Goal: Task Accomplishment & Management: Complete application form

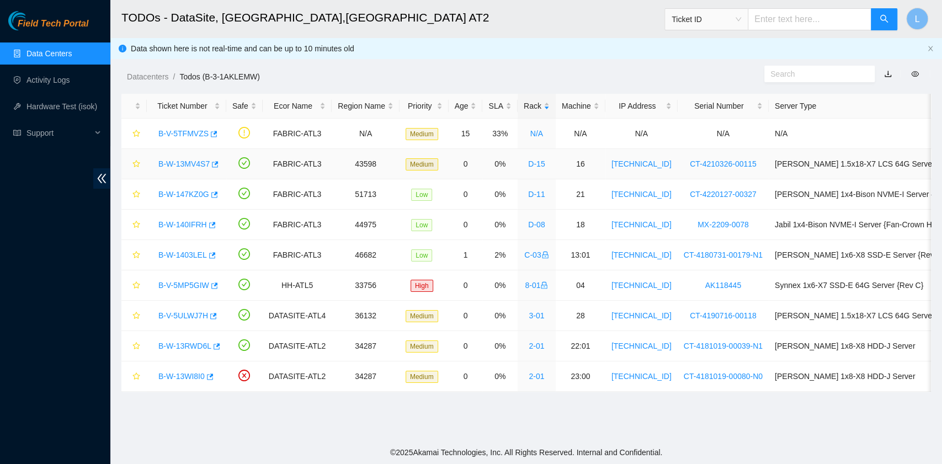
click at [173, 168] on link "B-W-13MV4S7" at bounding box center [183, 163] width 51 height 9
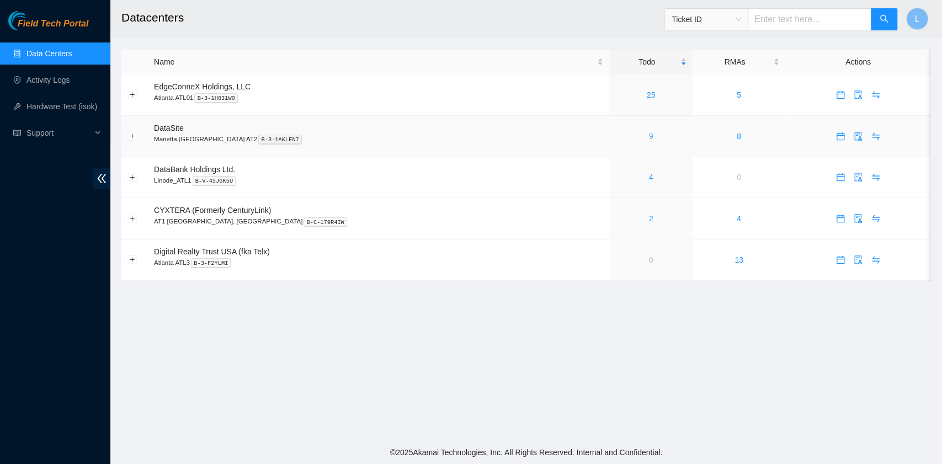
click at [649, 132] on link "9" at bounding box center [651, 136] width 4 height 9
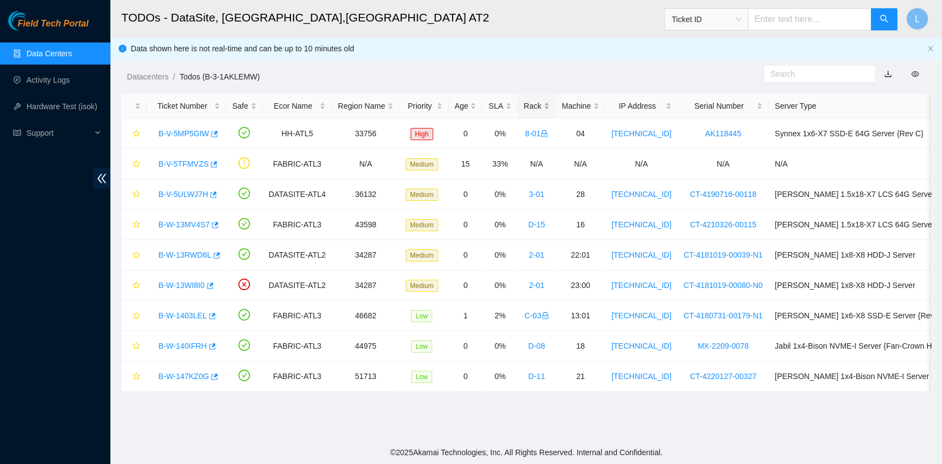
click at [523, 103] on div "Rack" at bounding box center [536, 106] width 26 height 12
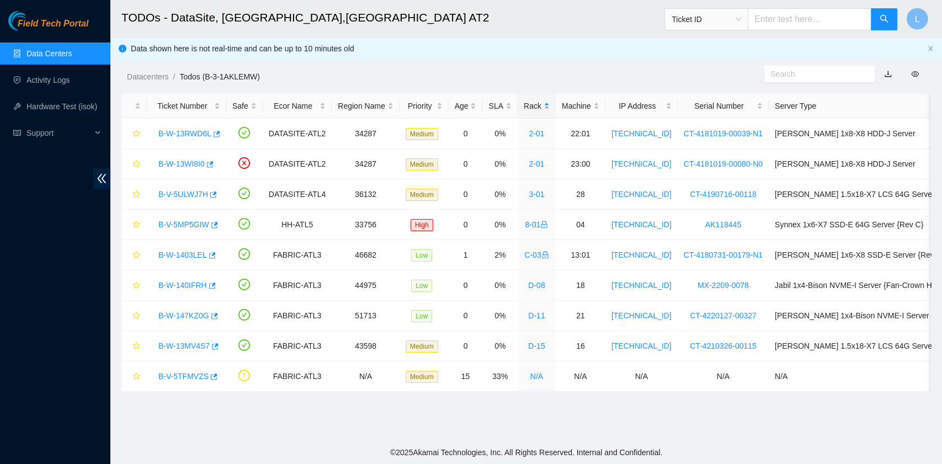
click at [523, 103] on div "Rack" at bounding box center [536, 106] width 26 height 12
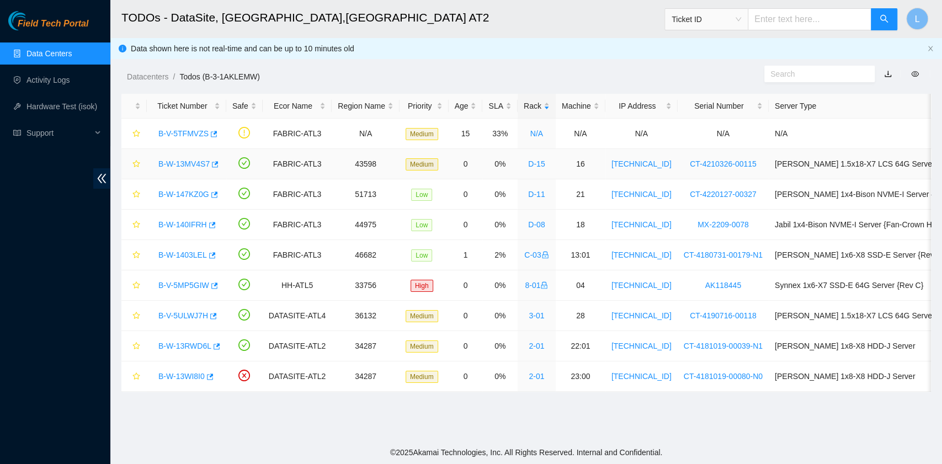
click at [196, 159] on link "B-W-13MV4S7" at bounding box center [183, 163] width 51 height 9
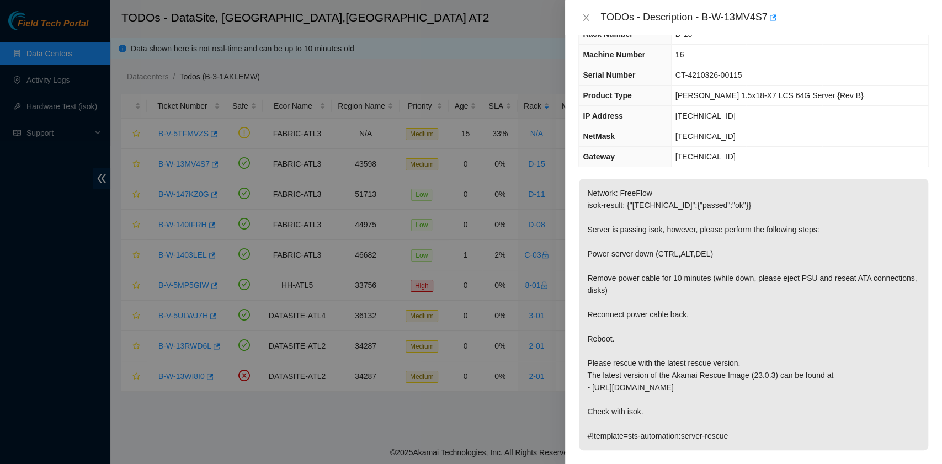
scroll to position [73, 0]
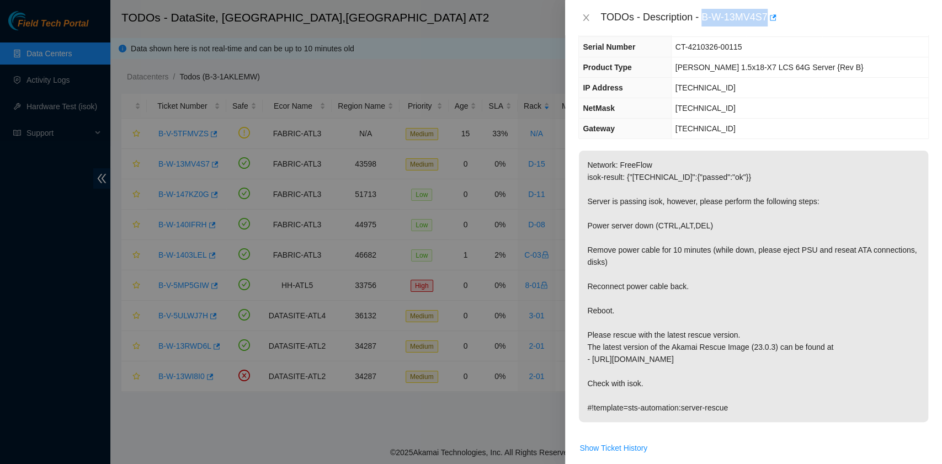
drag, startPoint x: 702, startPoint y: 18, endPoint x: 767, endPoint y: 26, distance: 65.1
click at [767, 26] on div "TODOs - Description - B-W-13MV4S7" at bounding box center [753, 17] width 377 height 35
copy div "B-W-13MV4S7"
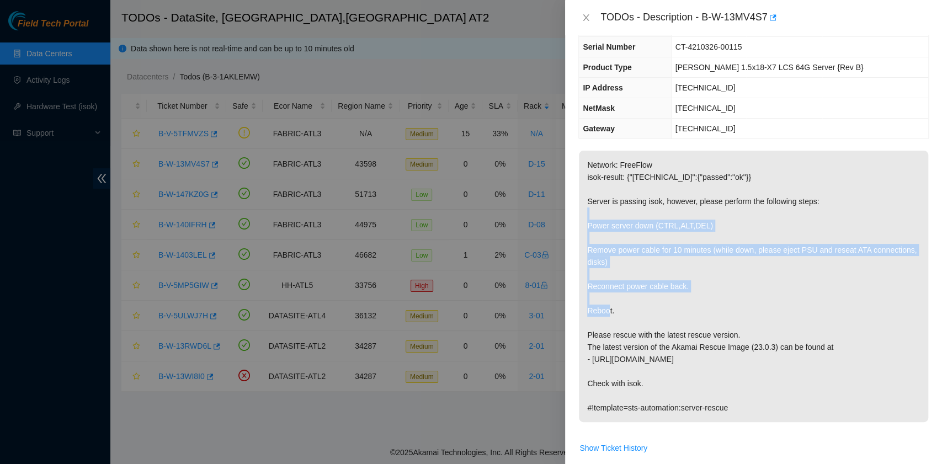
drag, startPoint x: 588, startPoint y: 222, endPoint x: 698, endPoint y: 303, distance: 136.9
click at [698, 303] on p "Network: FreeFlow isok-result: {"23.63.85.147":{"passed":"ok"}} Server is passi…" at bounding box center [753, 286] width 349 height 271
copy p "Power server down (CTRL,ALT,DEL) Remove power cable for 10 minutes (while down,…"
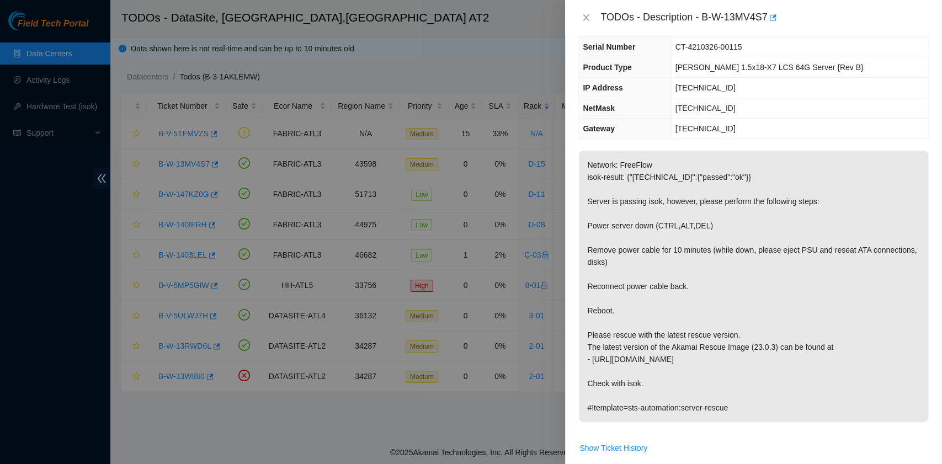
click at [705, 195] on p "Network: FreeFlow isok-result: {"23.63.85.147":{"passed":"ok"}} Server is passi…" at bounding box center [753, 286] width 349 height 271
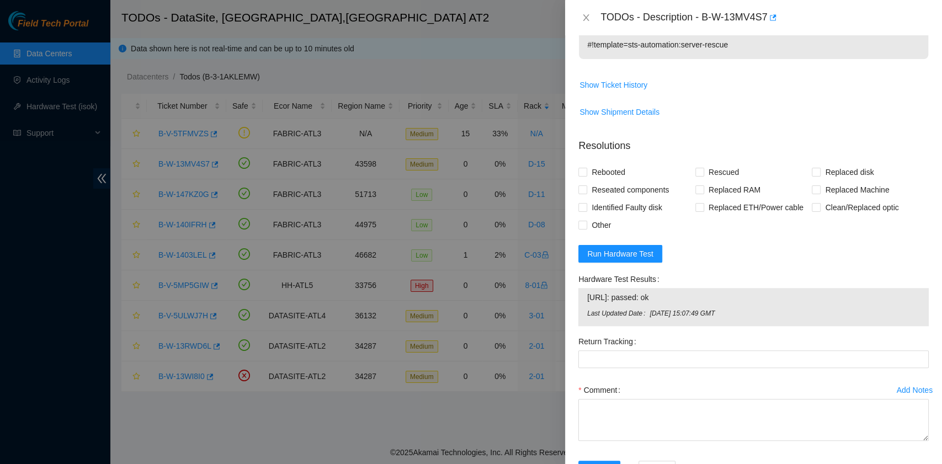
scroll to position [441, 0]
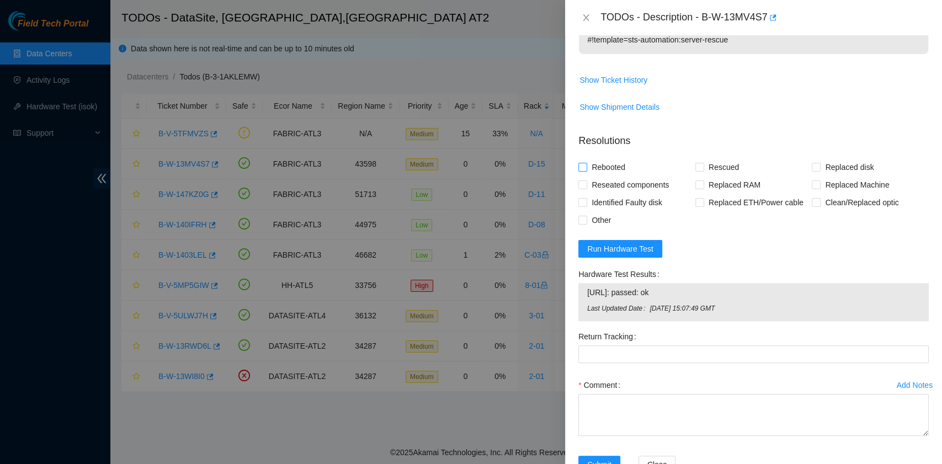
click at [611, 163] on span "Rebooted" at bounding box center [608, 167] width 42 height 18
click at [586, 163] on input "Rebooted" at bounding box center [582, 167] width 8 height 8
checkbox input "true"
click at [696, 169] on input "Rescued" at bounding box center [699, 167] width 8 height 8
checkbox input "true"
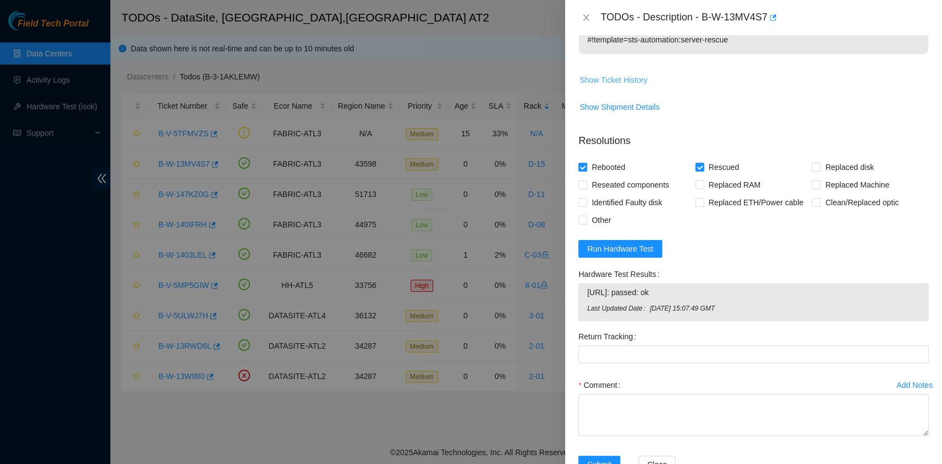
click at [632, 83] on span "Show Ticket History" at bounding box center [613, 80] width 68 height 12
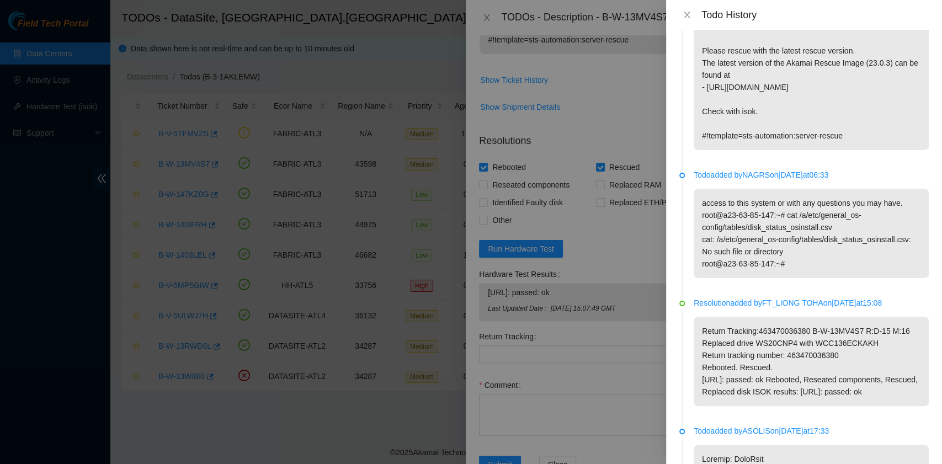
scroll to position [0, 0]
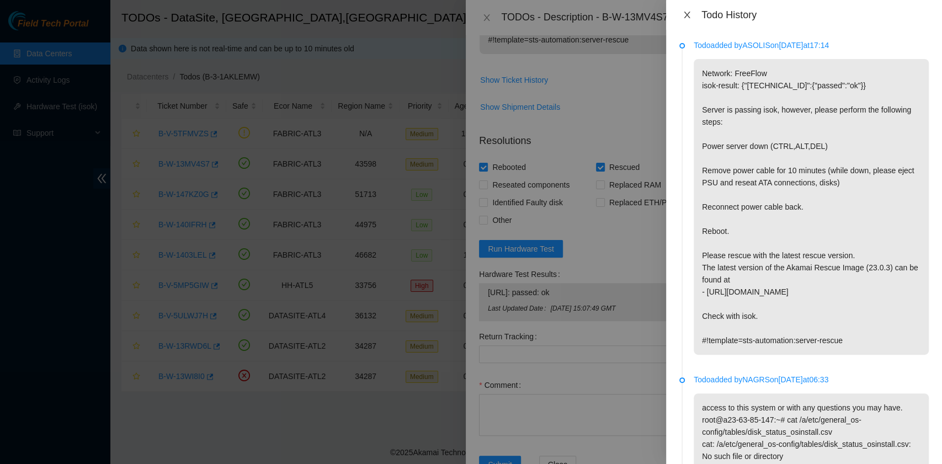
click at [692, 15] on button "Close" at bounding box center [686, 15] width 15 height 10
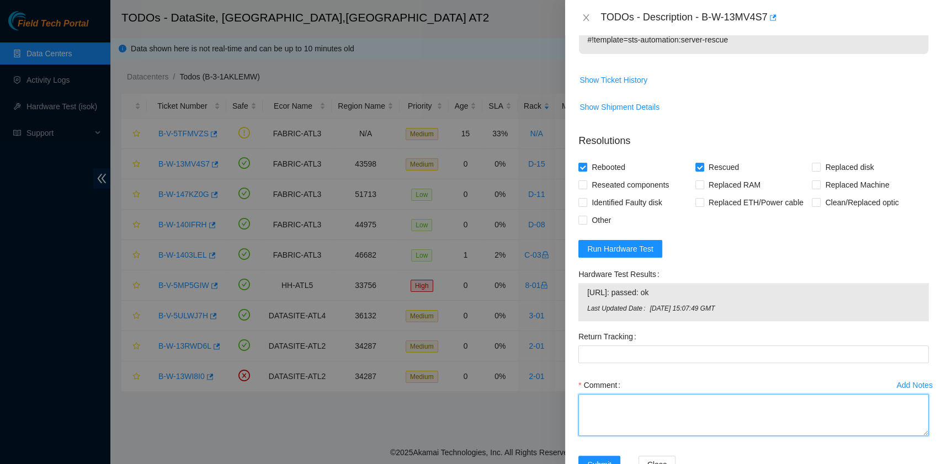
click at [607, 416] on textarea "Comment" at bounding box center [753, 415] width 350 height 42
paste textarea "B-W-13MV4S7 rack# D-15 machine# 16 Powered server down (CTRL,ALT,DEL). Unplugge…"
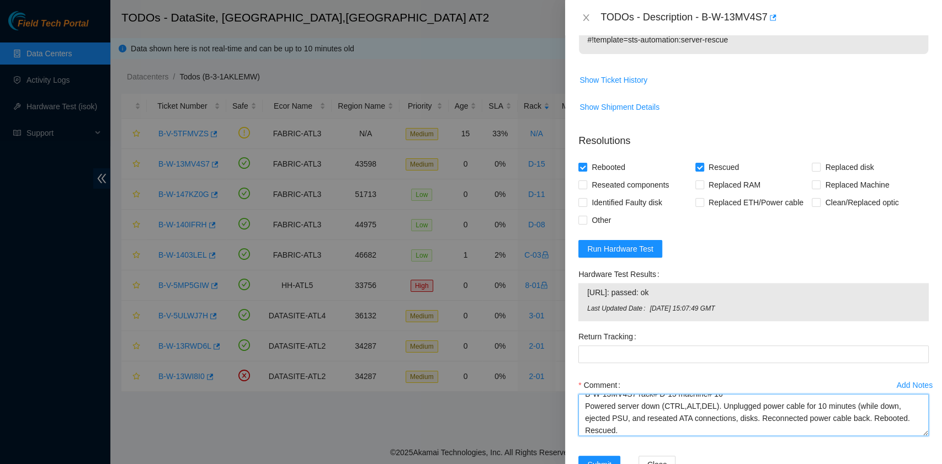
scroll to position [21, 0]
click at [605, 248] on span "Run Hardware Test" at bounding box center [620, 249] width 66 height 12
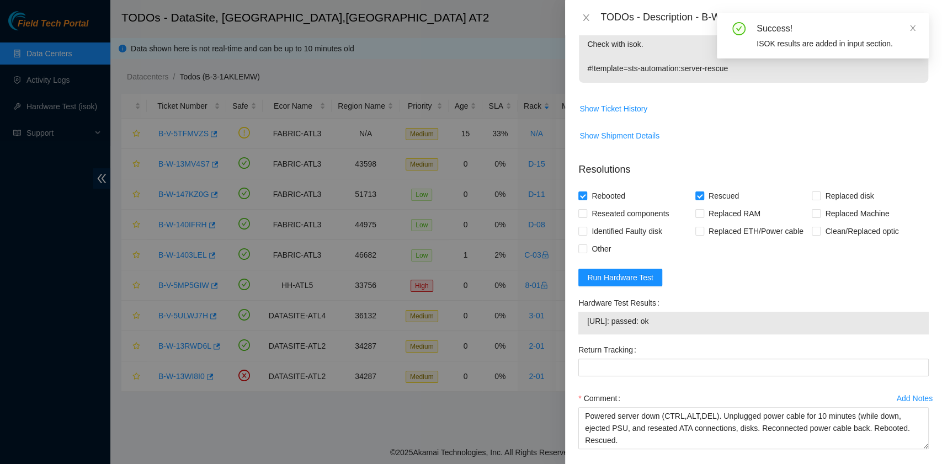
scroll to position [441, 0]
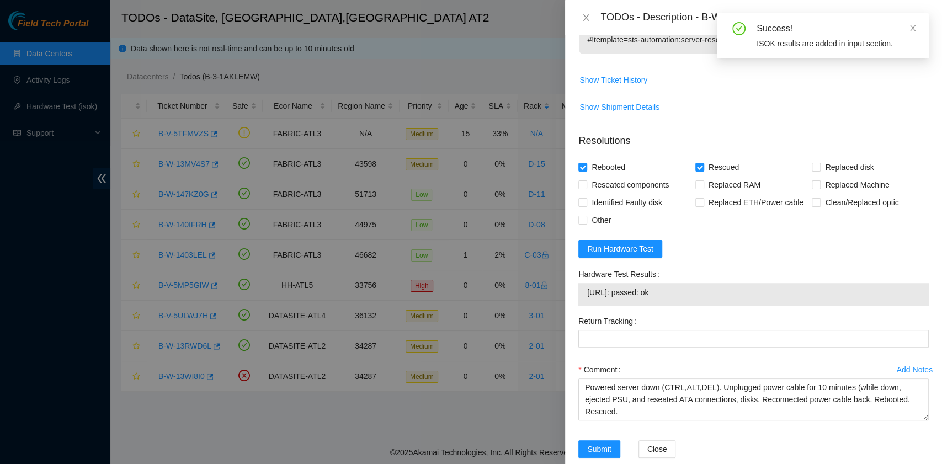
drag, startPoint x: 676, startPoint y: 289, endPoint x: 602, endPoint y: 293, distance: 74.0
click at [602, 293] on span "23.63.85.147: passed: ok" at bounding box center [753, 292] width 333 height 12
copy span "3.85.147: passed: ok"
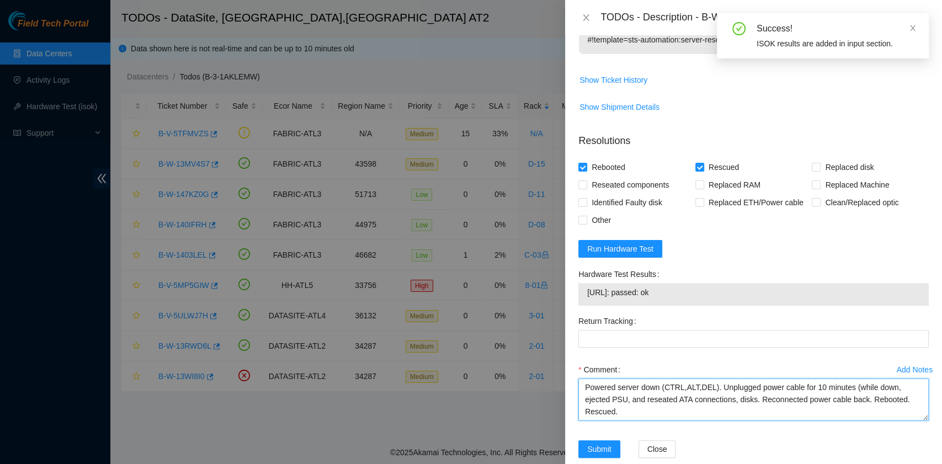
click at [640, 407] on textarea "B-W-13MV4S7 rack# D-15 machine# 16 Powered server down (CTRL,ALT,DEL). Unplugge…" at bounding box center [753, 399] width 350 height 42
click at [635, 415] on textarea "B-W-13MV4S7 rack# D-15 machine# 16 Powered server down (CTRL,ALT,DEL). Unplugge…" at bounding box center [753, 399] width 350 height 42
paste textarea "3.85.147: passed: ok"
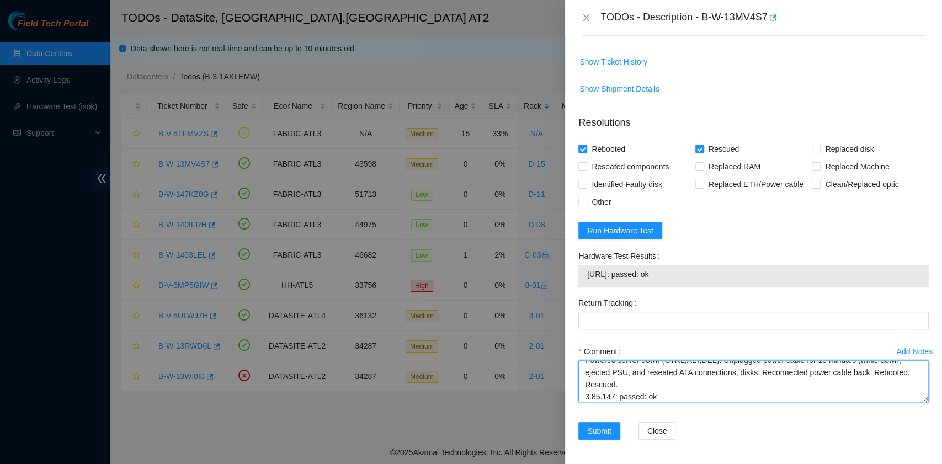
scroll to position [0, 0]
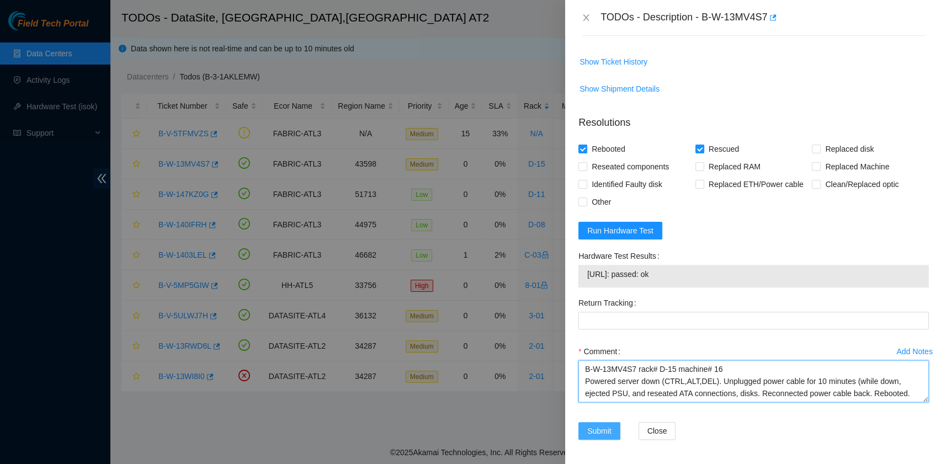
type textarea "B-W-13MV4S7 rack# D-15 machine# 16 Powered server down (CTRL,ALT,DEL). Unplugge…"
click at [598, 432] on span "Submit" at bounding box center [599, 431] width 24 height 12
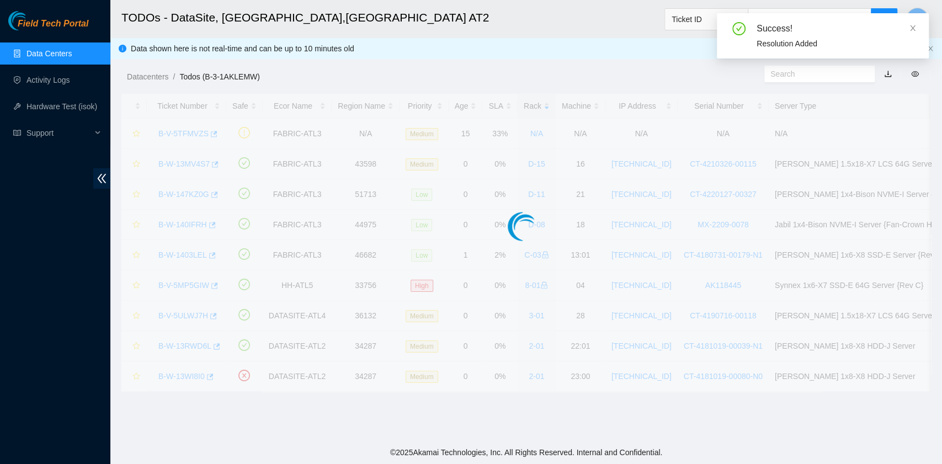
scroll to position [280, 0]
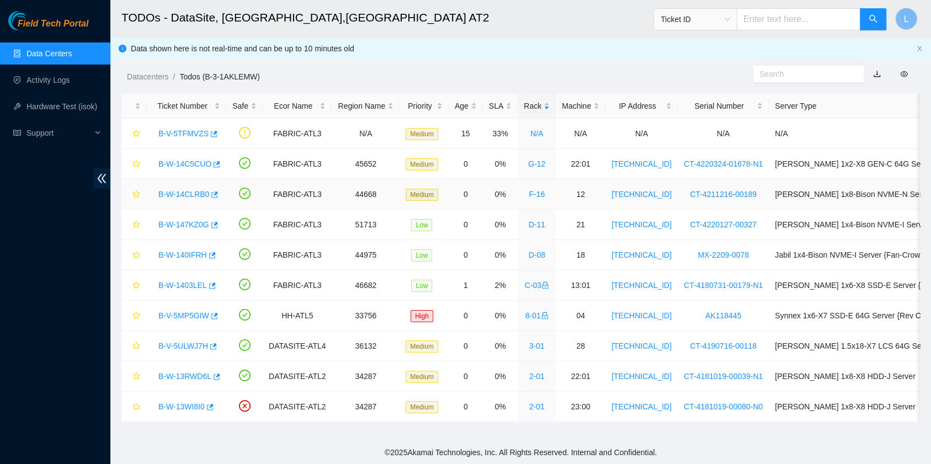
click at [177, 194] on link "B-W-14CLRB0" at bounding box center [183, 194] width 51 height 9
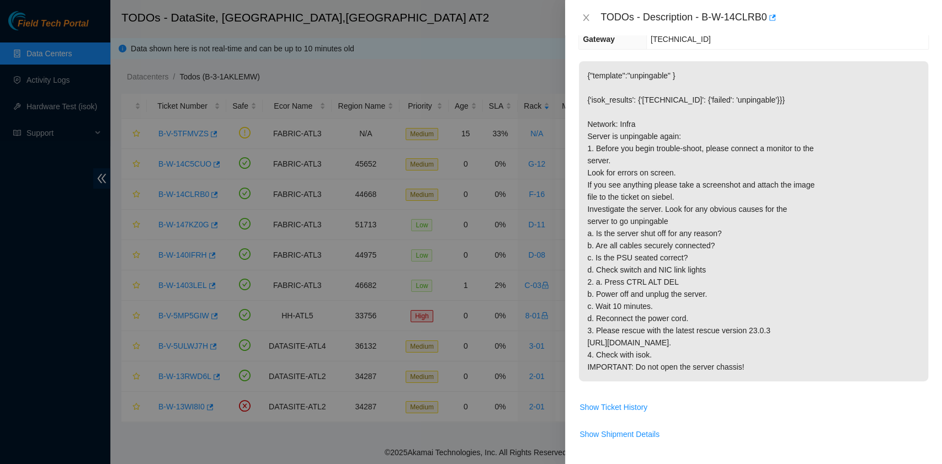
scroll to position [0, 0]
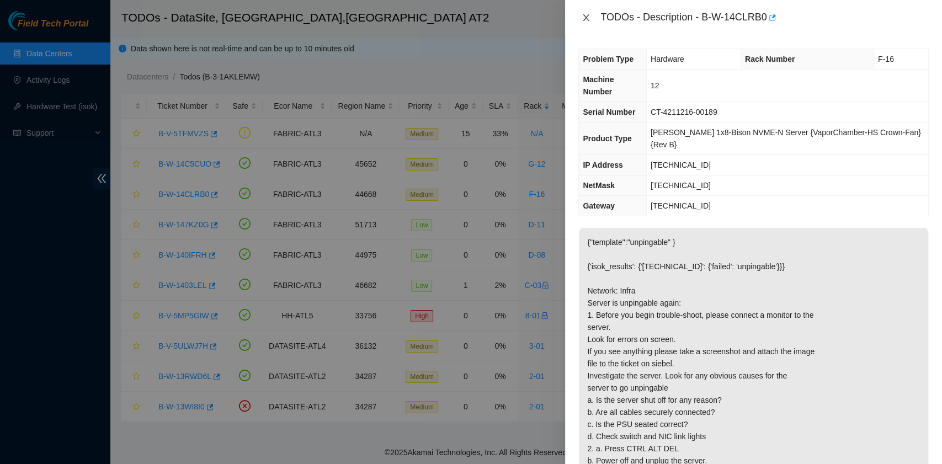
click at [585, 18] on icon "close" at bounding box center [586, 17] width 6 height 7
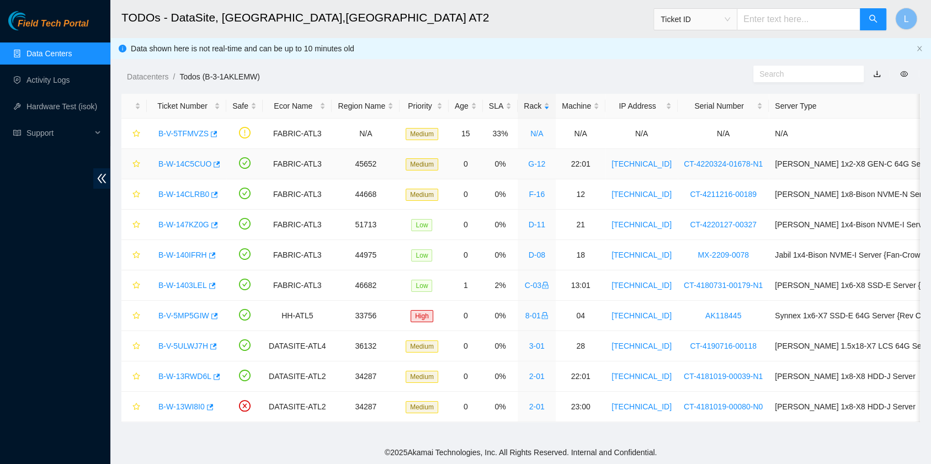
click at [203, 165] on link "B-W-14C5CUO" at bounding box center [184, 163] width 53 height 9
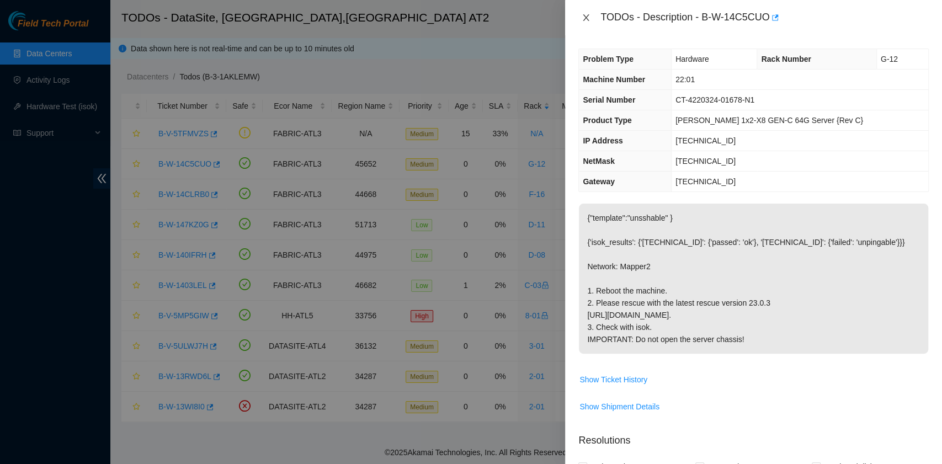
click at [585, 17] on icon "close" at bounding box center [585, 17] width 9 height 9
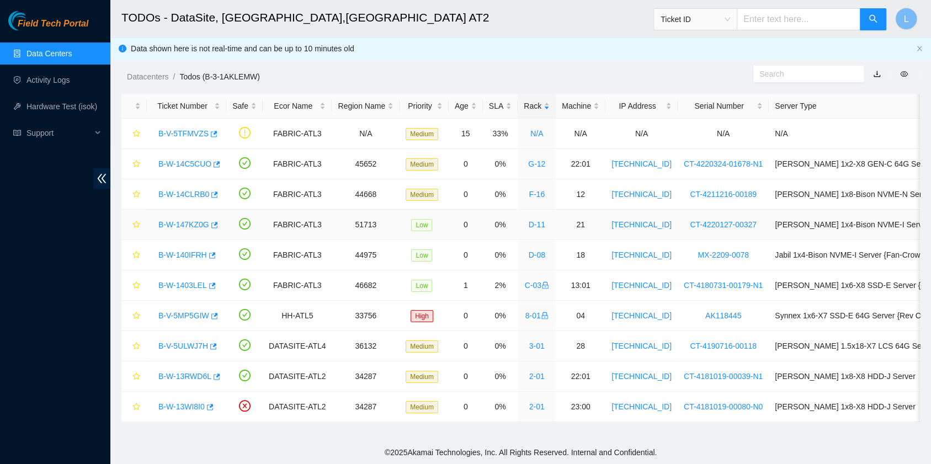
click at [199, 224] on link "B-W-147KZ0G" at bounding box center [183, 224] width 51 height 9
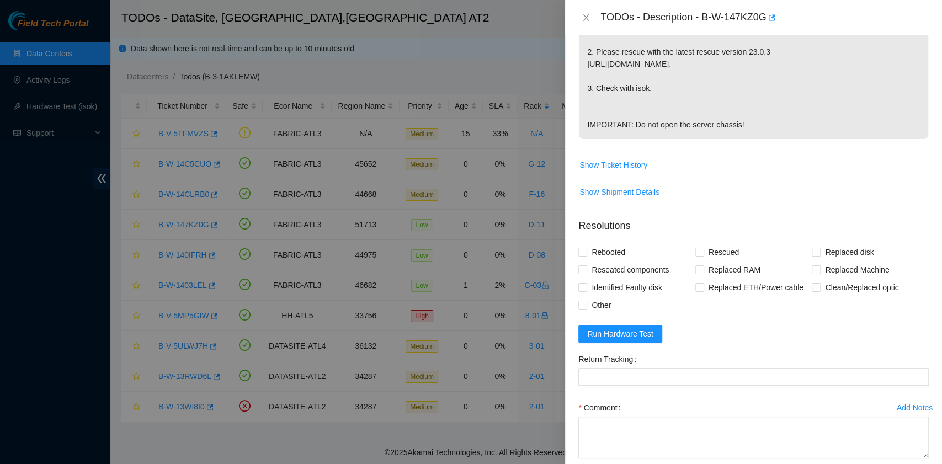
scroll to position [367, 0]
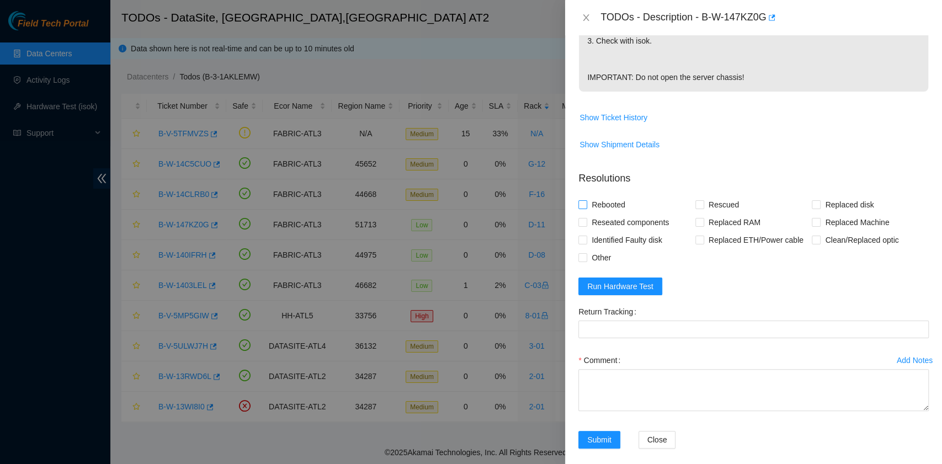
click at [600, 196] on span "Rebooted" at bounding box center [608, 205] width 42 height 18
click at [586, 200] on input "Rebooted" at bounding box center [582, 204] width 8 height 8
checkbox input "true"
click at [697, 206] on input "Rescued" at bounding box center [699, 204] width 8 height 8
checkbox input "true"
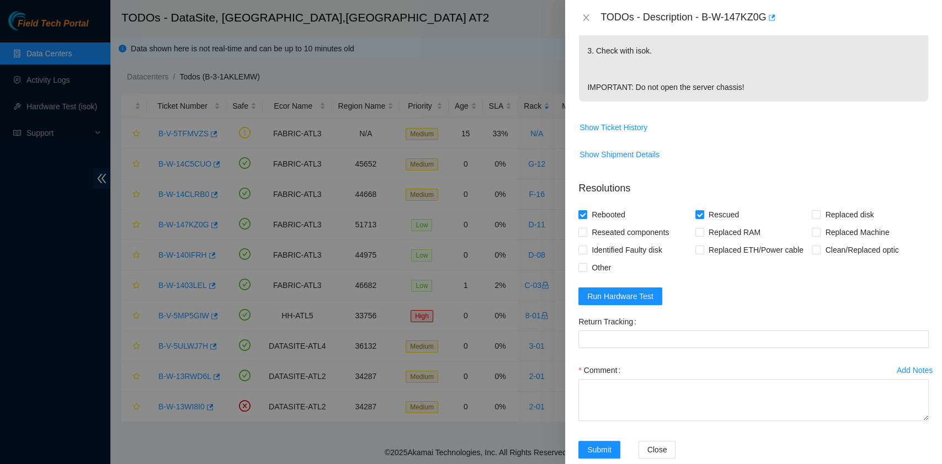
scroll to position [376, 0]
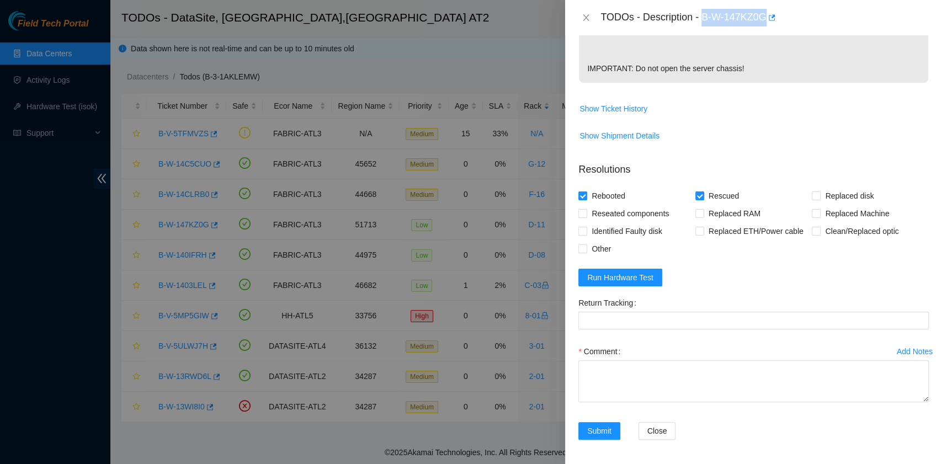
drag, startPoint x: 766, startPoint y: 20, endPoint x: 702, endPoint y: 18, distance: 64.0
click at [702, 18] on div "TODOs - Description - B-W-147KZ0G" at bounding box center [764, 18] width 328 height 18
copy div "B-W-147KZ0G"
click at [643, 384] on textarea "Comment" at bounding box center [753, 381] width 350 height 42
paste textarea "B-W-147KZ0G rack# D-11 machine# 21 Rebooted. Rescued."
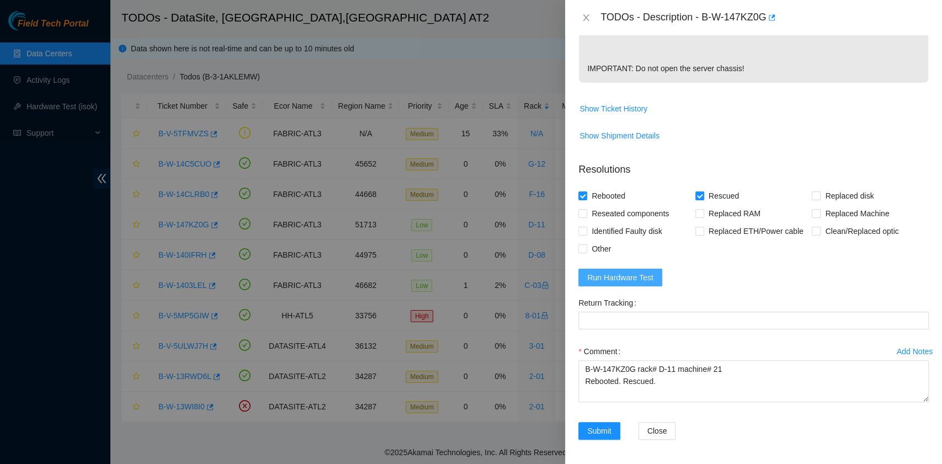
click at [628, 278] on span "Run Hardware Test" at bounding box center [620, 277] width 66 height 12
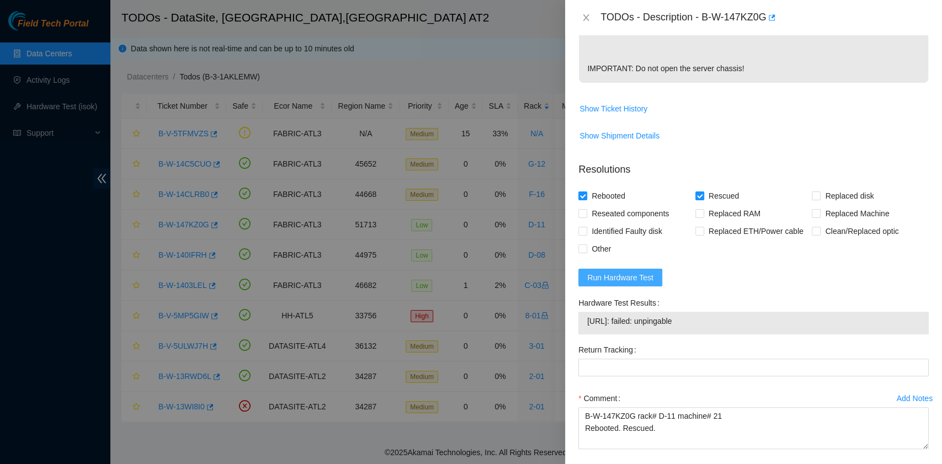
click at [609, 276] on span "Run Hardware Test" at bounding box center [620, 277] width 66 height 12
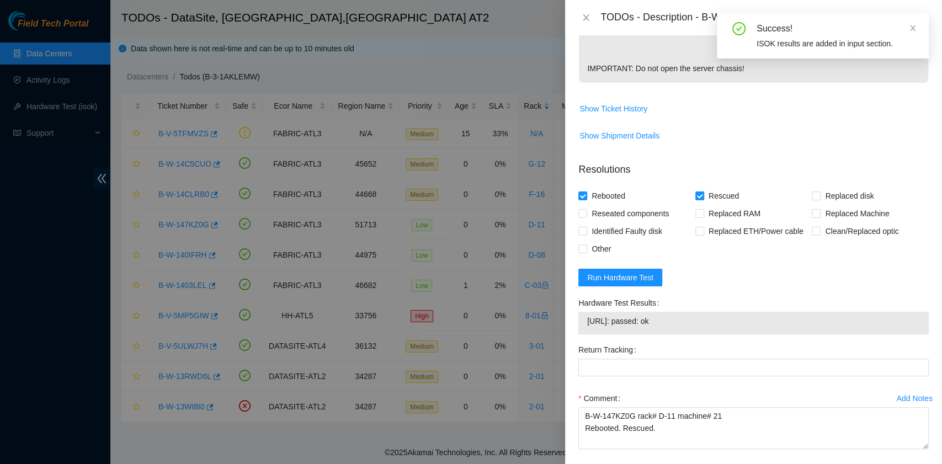
drag, startPoint x: 681, startPoint y: 323, endPoint x: 580, endPoint y: 326, distance: 100.4
click at [580, 326] on div "23.62.183.216: passed: ok" at bounding box center [753, 323] width 350 height 23
copy tbody "23.62.183.216: passed: ok"
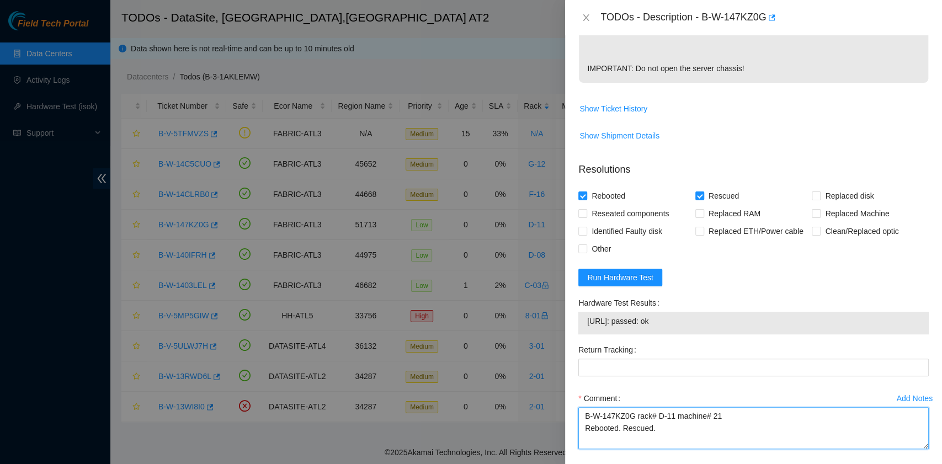
click at [619, 437] on textarea "B-W-147KZ0G rack# D-11 machine# 21 Rebooted. Rescued." at bounding box center [753, 428] width 350 height 42
paste textarea "23.62.183.216: passed: ok"
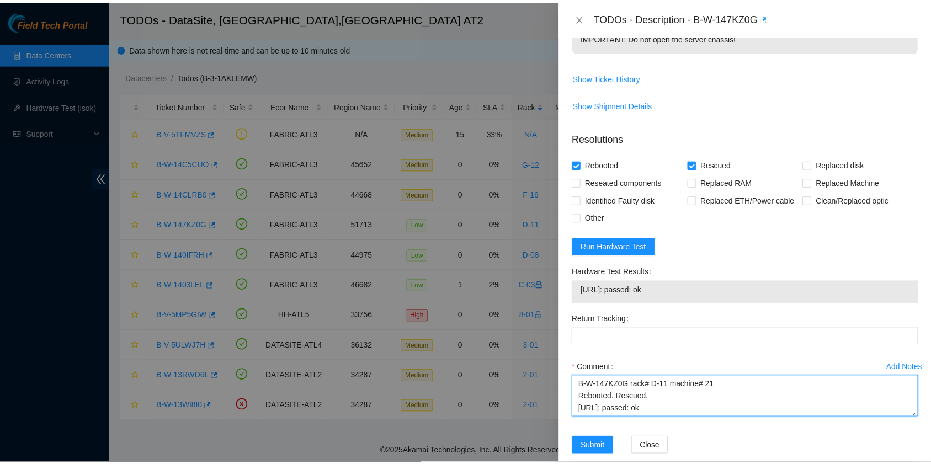
scroll to position [423, 0]
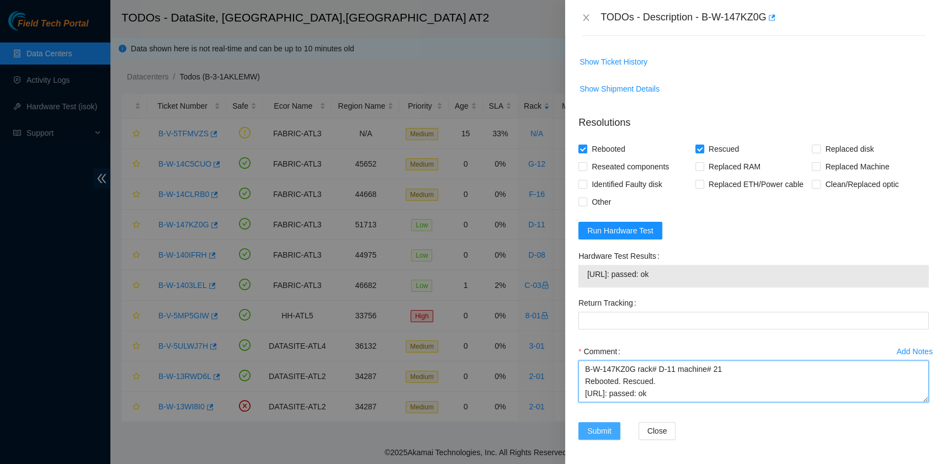
type textarea "B-W-147KZ0G rack# D-11 machine# 21 Rebooted. Rescued. 23.62.183.216: passed: ok"
click at [605, 431] on span "Submit" at bounding box center [599, 431] width 24 height 12
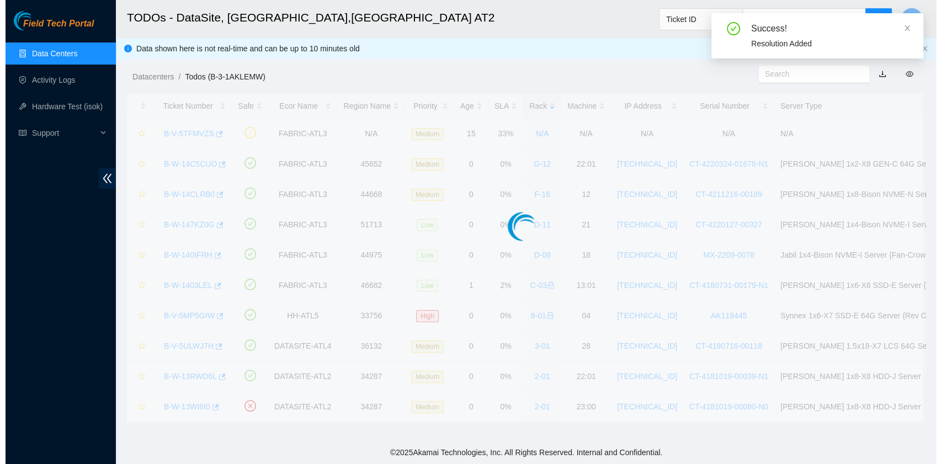
scroll to position [280, 0]
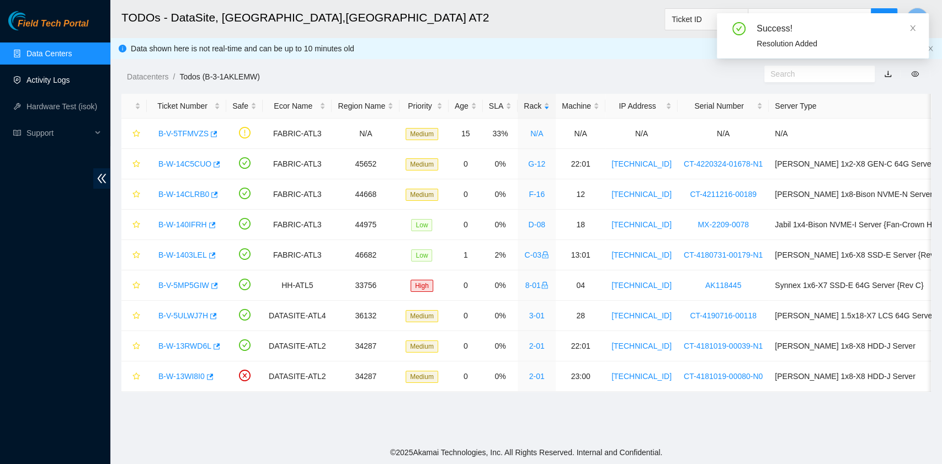
click at [55, 79] on link "Activity Logs" at bounding box center [48, 80] width 44 height 9
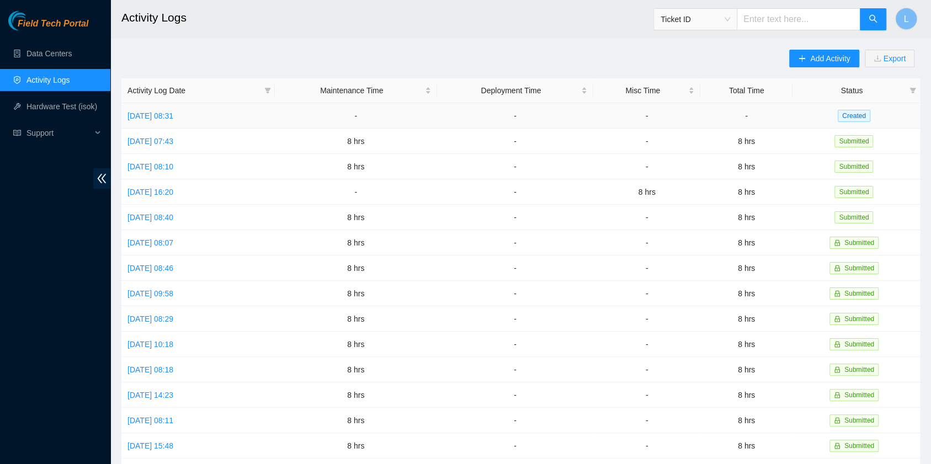
click at [174, 109] on td "[DATE] 08:31" at bounding box center [197, 115] width 153 height 25
click at [173, 119] on link "[DATE] 08:31" at bounding box center [150, 115] width 46 height 9
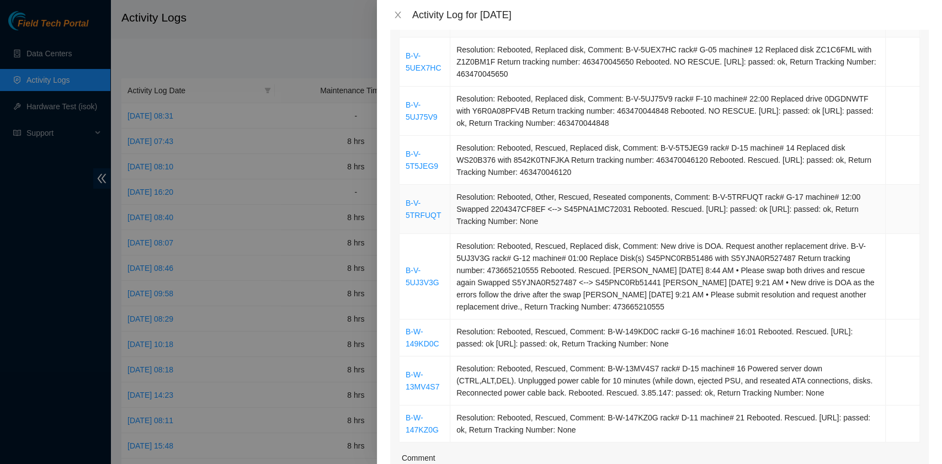
scroll to position [221, 0]
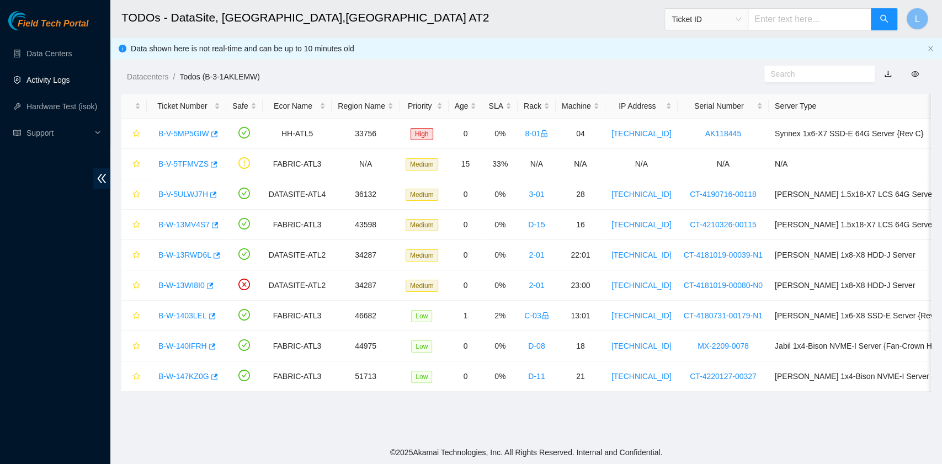
click at [64, 84] on link "Activity Logs" at bounding box center [48, 80] width 44 height 9
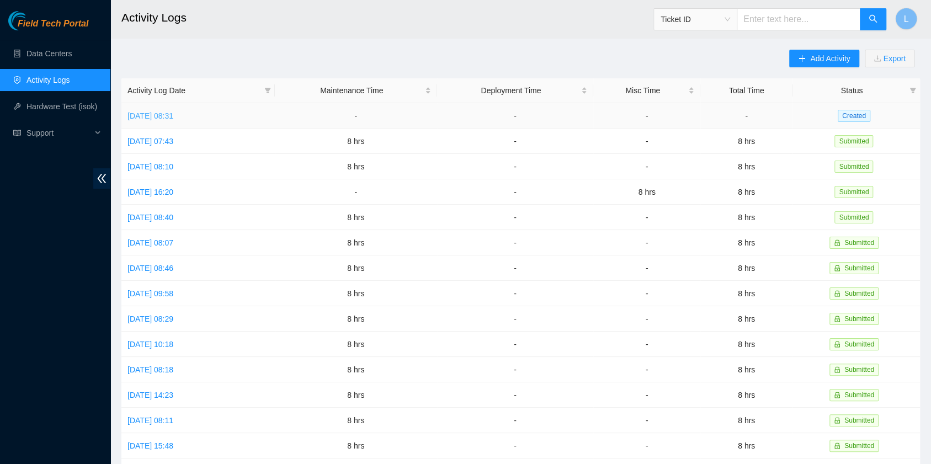
click at [156, 115] on link "[DATE] 08:31" at bounding box center [150, 115] width 46 height 9
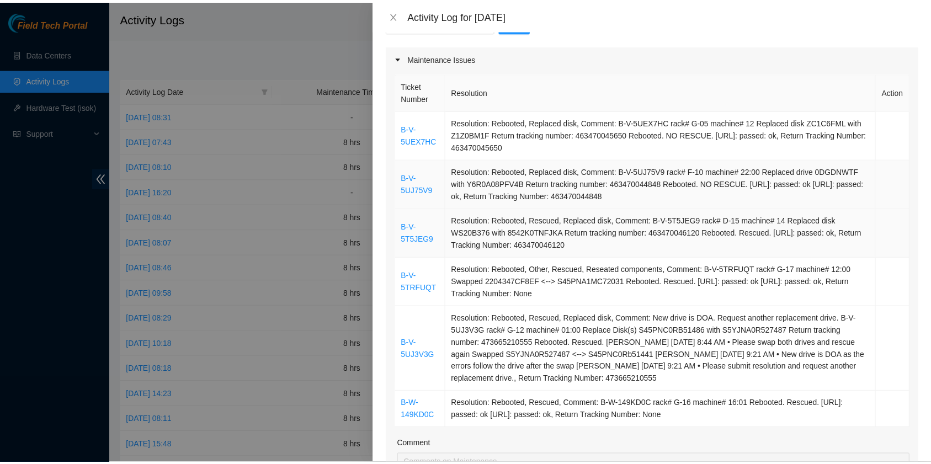
scroll to position [147, 0]
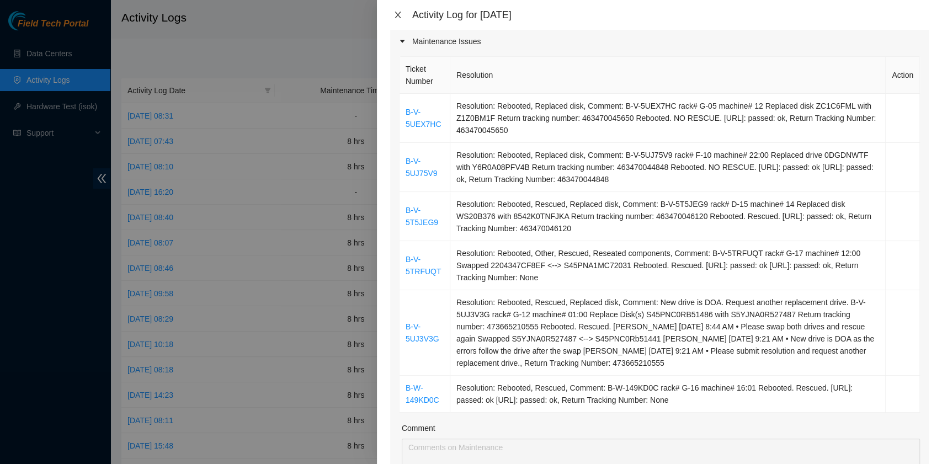
click at [399, 19] on icon "close" at bounding box center [397, 14] width 9 height 9
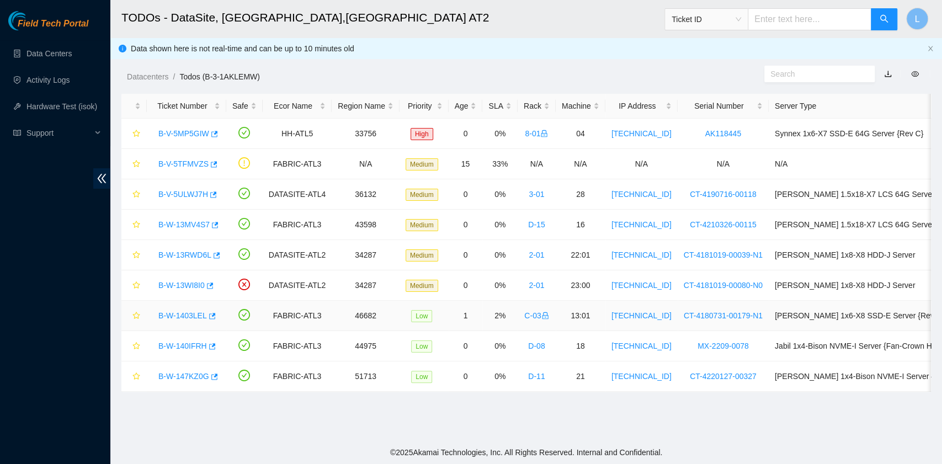
click at [170, 312] on link "B-W-1403LEL" at bounding box center [182, 315] width 49 height 9
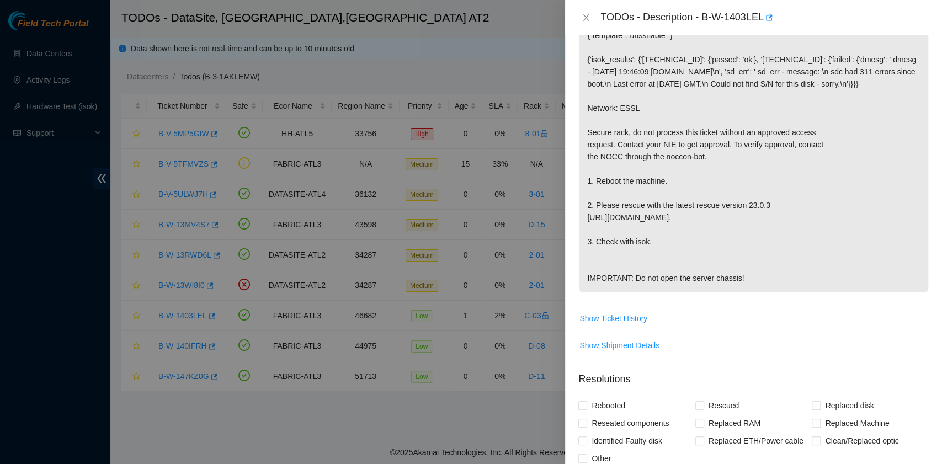
scroll to position [221, 0]
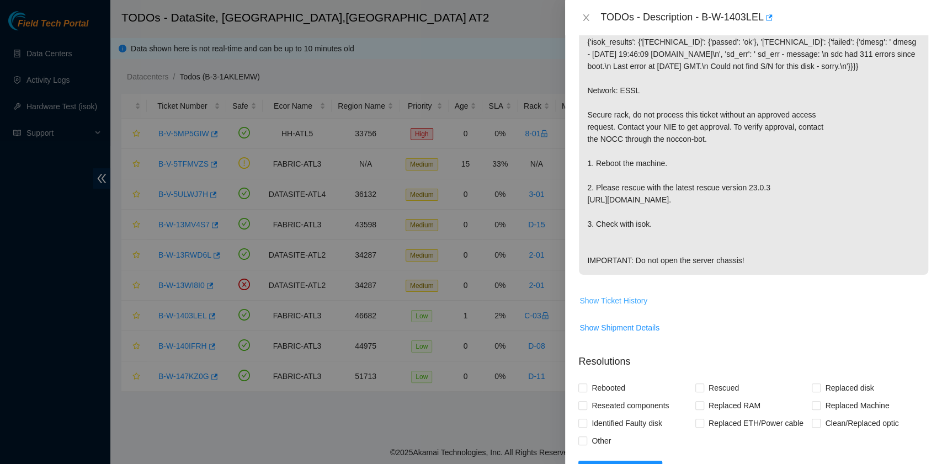
click at [619, 307] on span "Show Ticket History" at bounding box center [613, 301] width 68 height 12
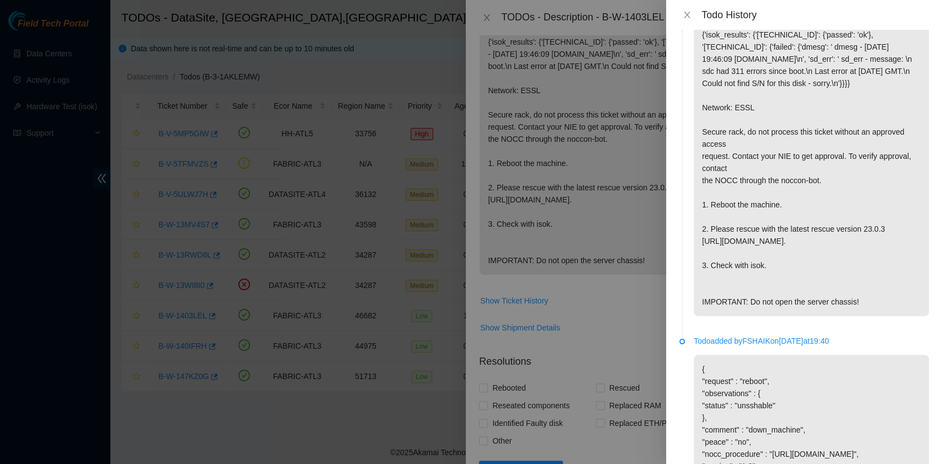
scroll to position [0, 0]
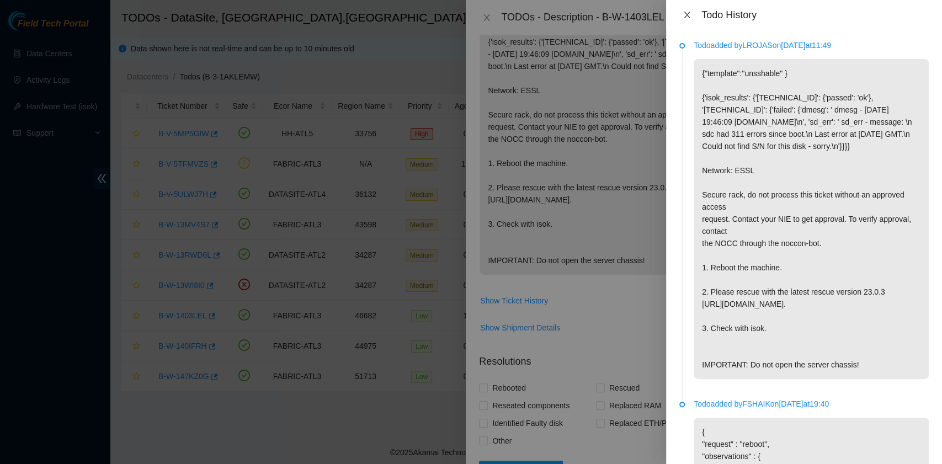
click at [685, 17] on icon "close" at bounding box center [686, 15] width 6 height 7
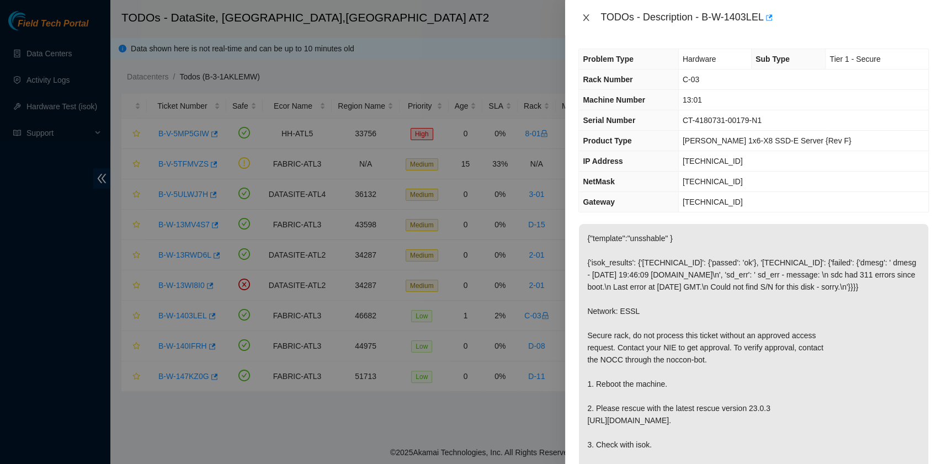
click at [583, 17] on icon "close" at bounding box center [585, 17] width 9 height 9
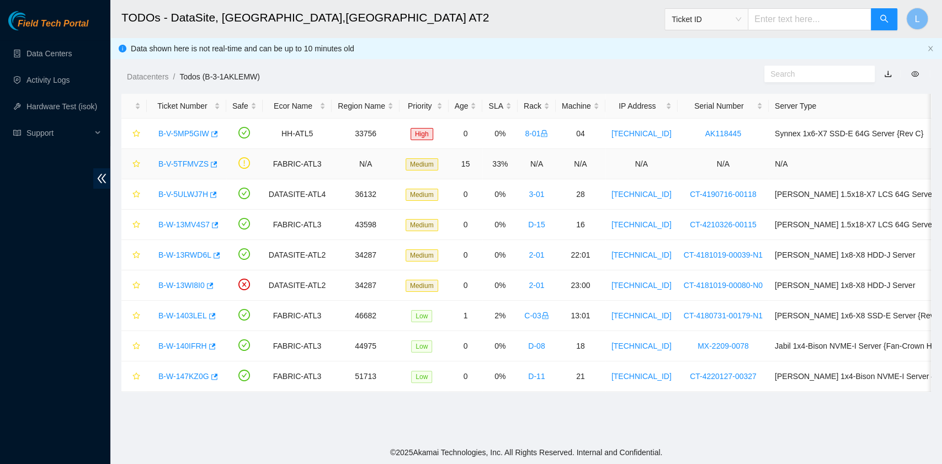
click at [183, 165] on link "B-V-5TFMVZS" at bounding box center [183, 163] width 50 height 9
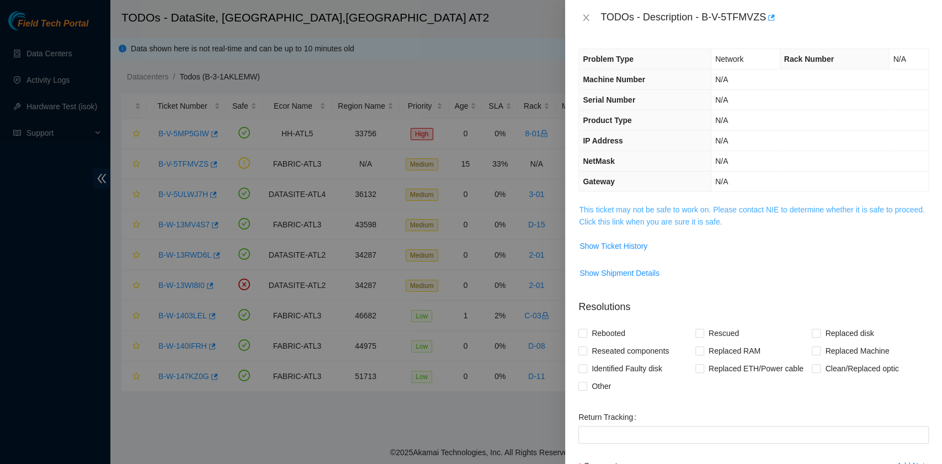
click at [642, 222] on link "This ticket may not be safe to work on. Please contact NIE to determine whether…" at bounding box center [751, 215] width 345 height 21
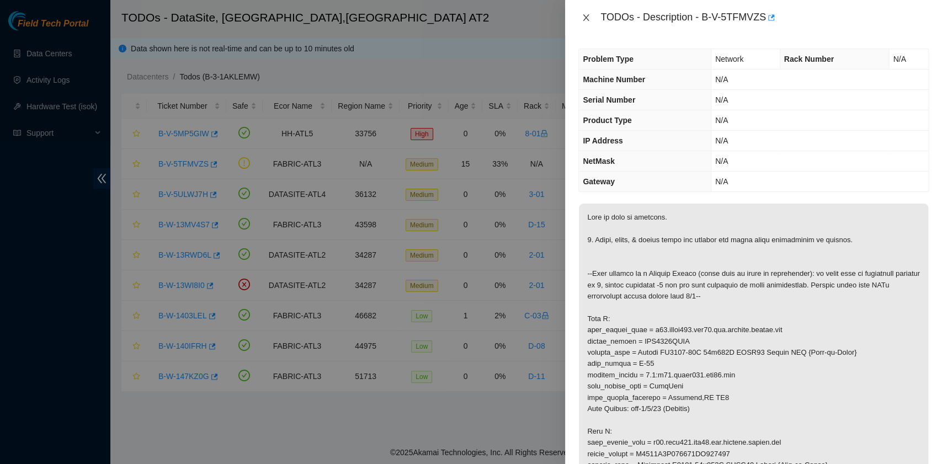
click at [587, 17] on icon "close" at bounding box center [585, 17] width 9 height 9
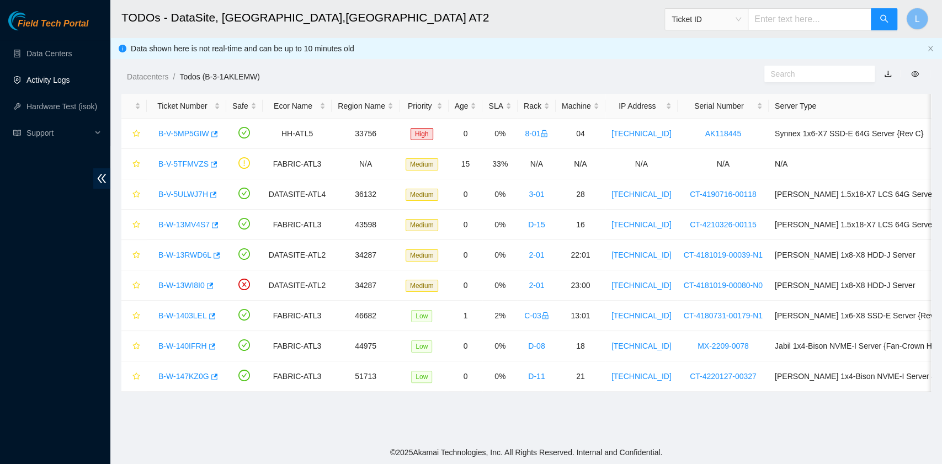
click at [35, 82] on link "Activity Logs" at bounding box center [48, 80] width 44 height 9
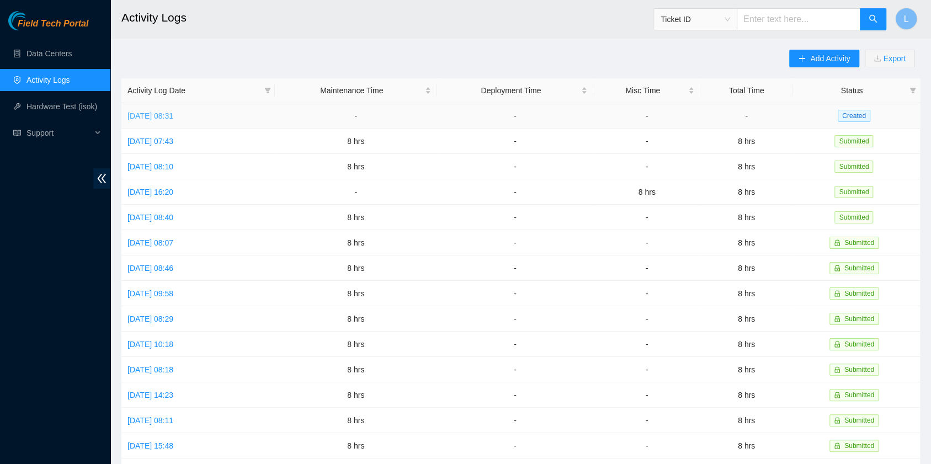
click at [164, 118] on link "[DATE] 08:31" at bounding box center [150, 115] width 46 height 9
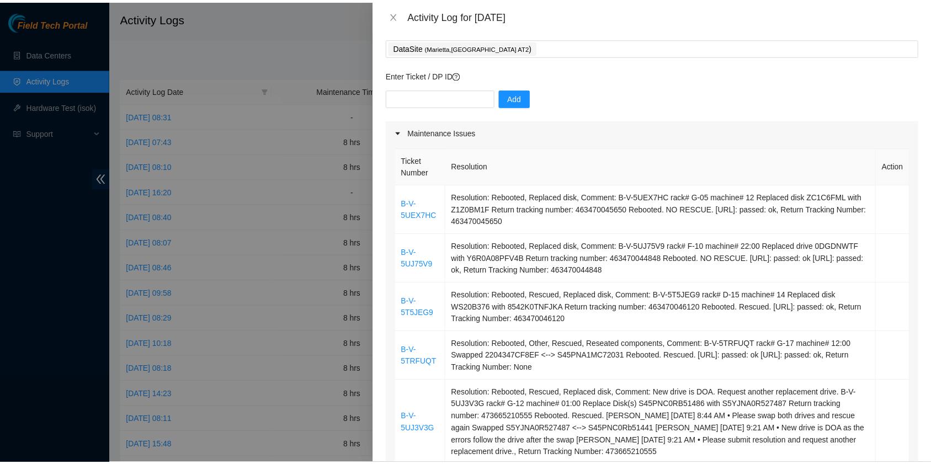
scroll to position [147, 0]
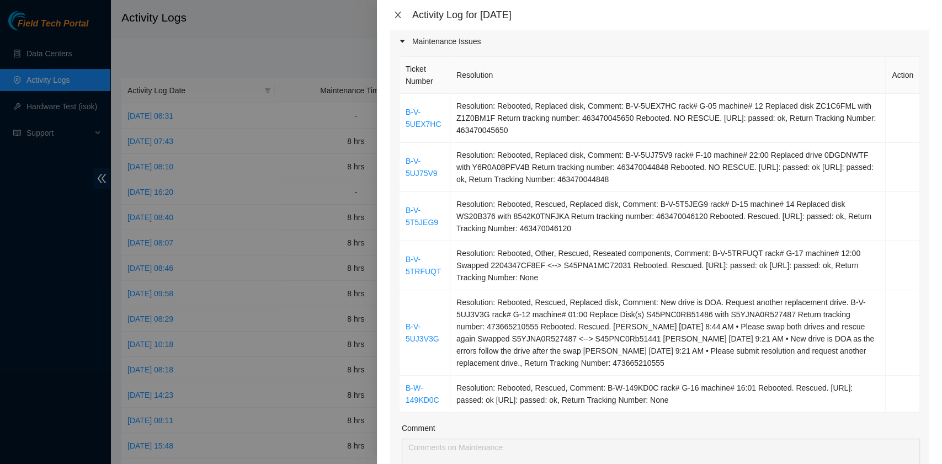
click at [400, 18] on icon "close" at bounding box center [397, 15] width 6 height 7
